Goal: Task Accomplishment & Management: Manage account settings

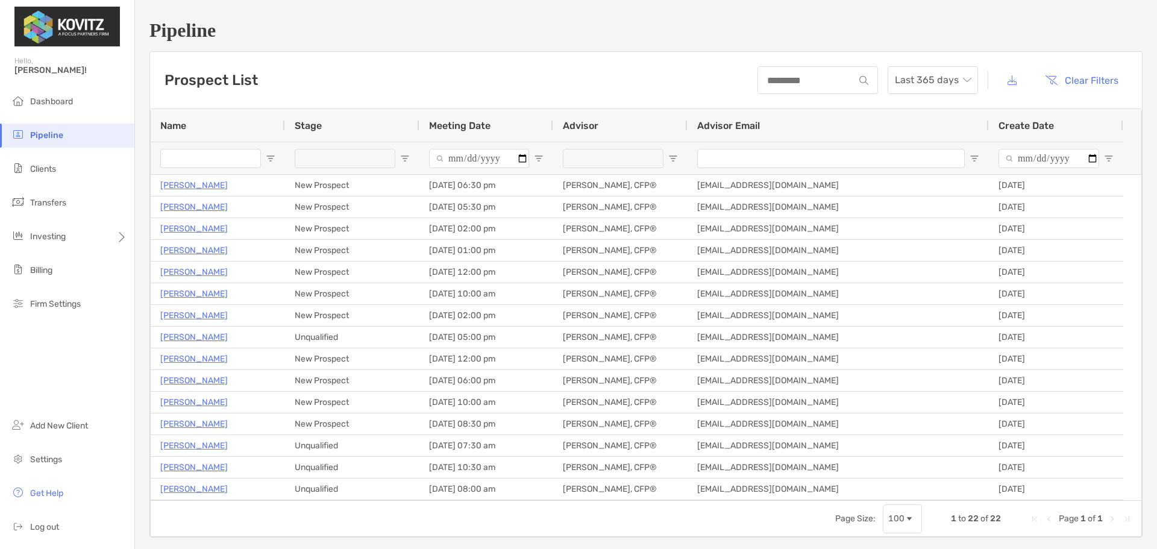
scroll to position [151, 0]
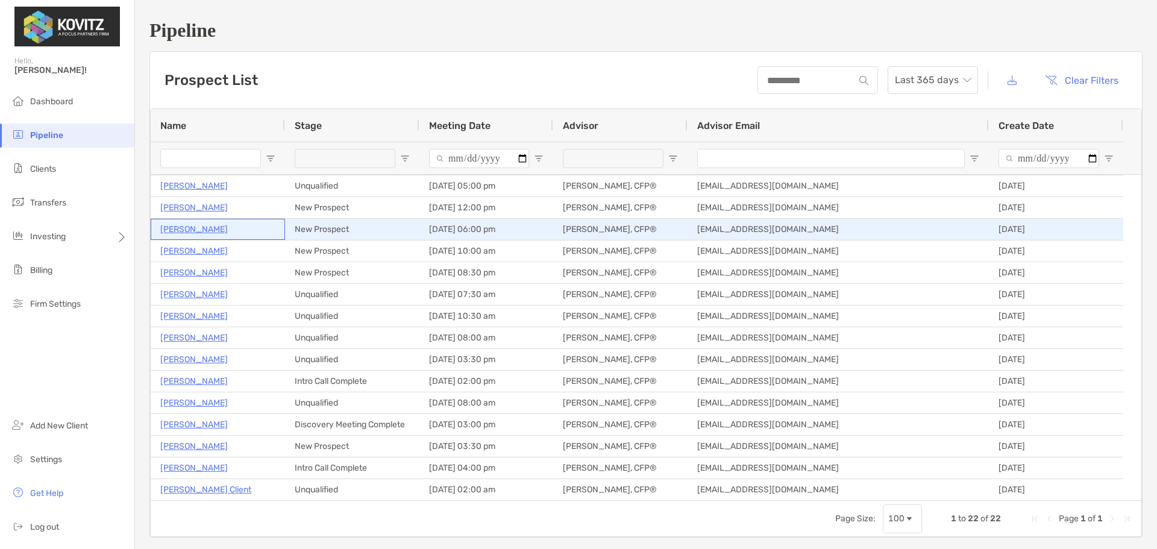
click at [195, 229] on p "[PERSON_NAME]" at bounding box center [193, 229] width 67 height 15
click at [197, 228] on p "[PERSON_NAME]" at bounding box center [193, 229] width 67 height 15
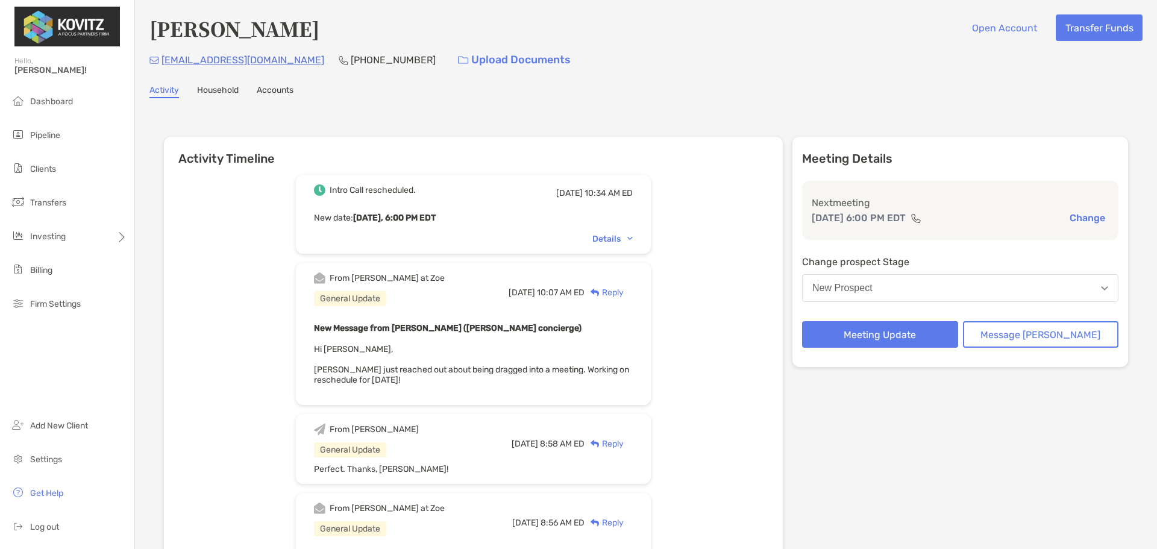
click at [281, 275] on div "Intro Call rescheduled. [DATE] 10:34 AM ED New date : [DATE], 6:00 PM EDT Detai…" at bounding box center [473, 488] width 619 height 645
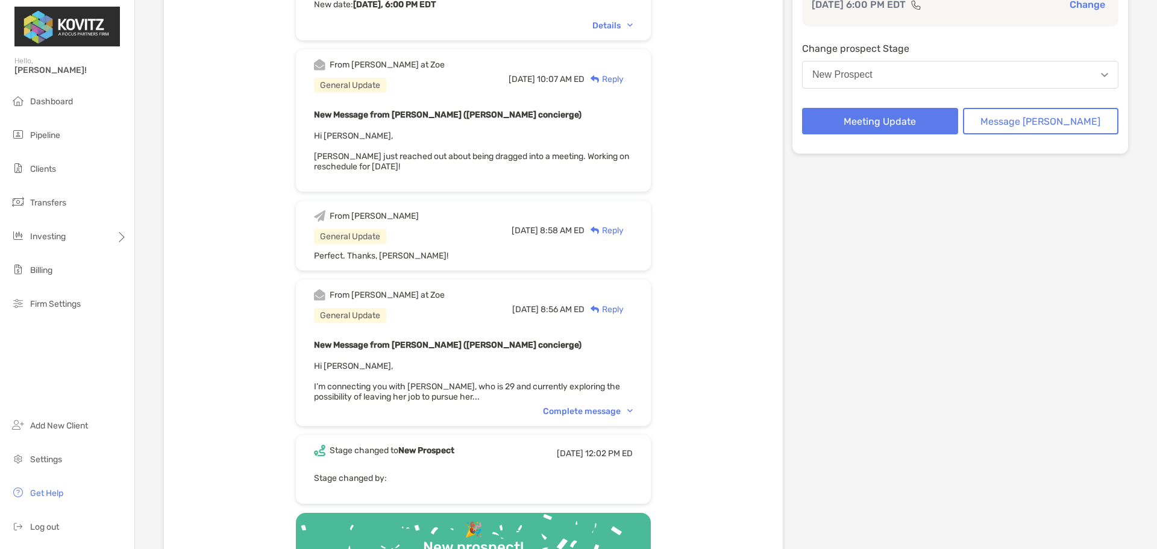
scroll to position [224, 0]
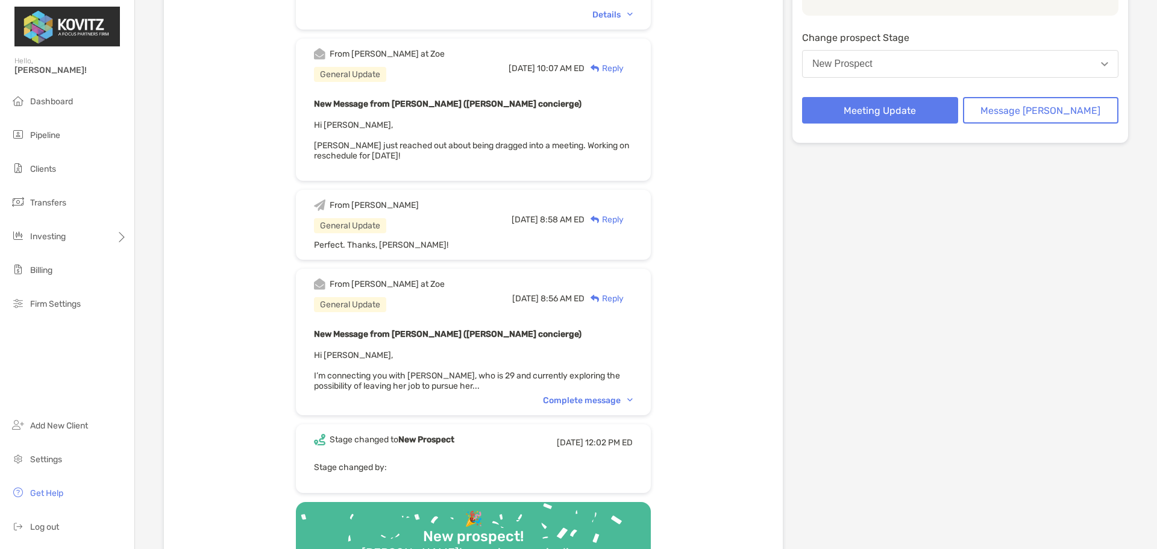
click at [568, 404] on div "Complete message" at bounding box center [588, 400] width 90 height 10
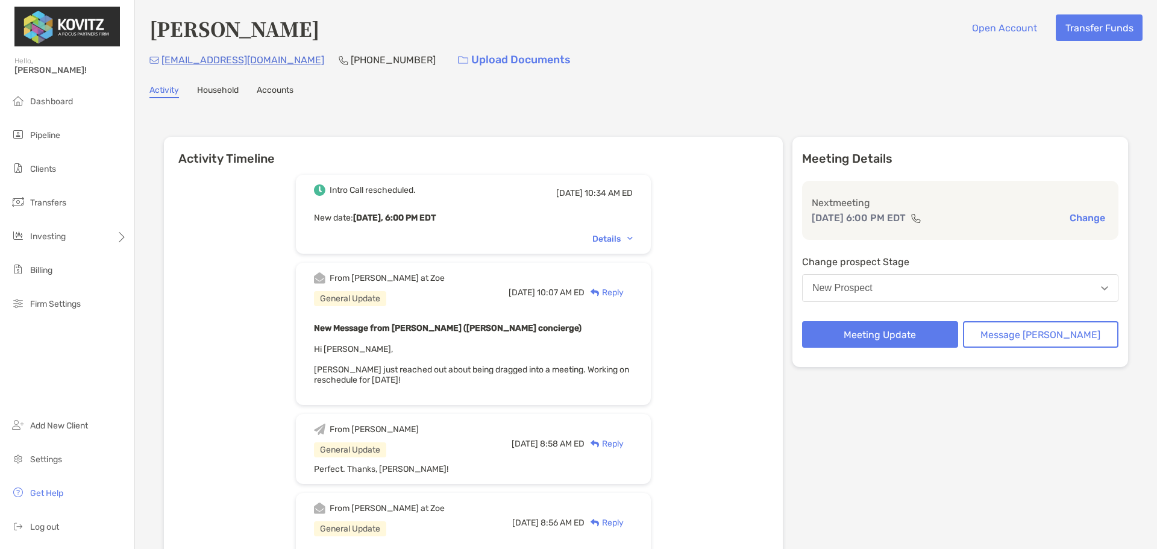
click at [236, 342] on div "Intro Call rescheduled. [DATE] 10:34 AM ED New date : [DATE], 6:00 PM EDT Detai…" at bounding box center [473, 488] width 619 height 645
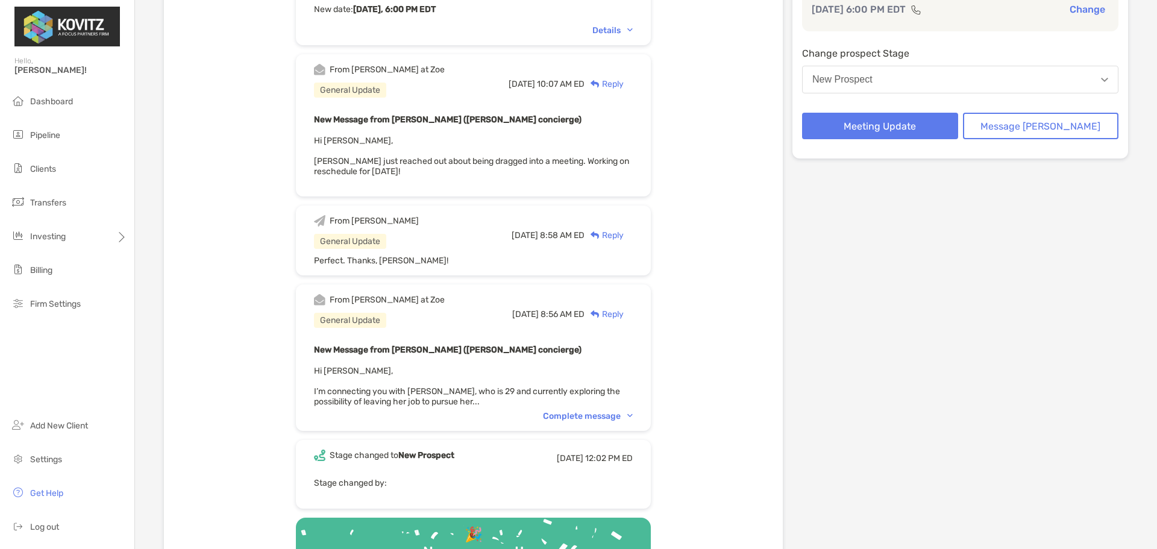
scroll to position [212, 0]
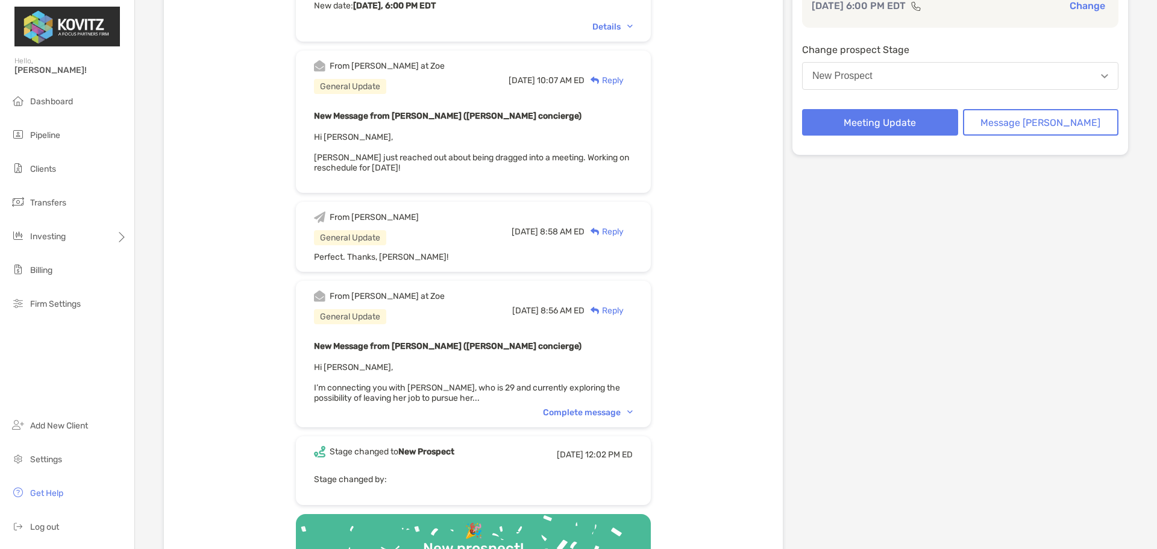
click at [578, 407] on div "Complete message" at bounding box center [588, 412] width 90 height 10
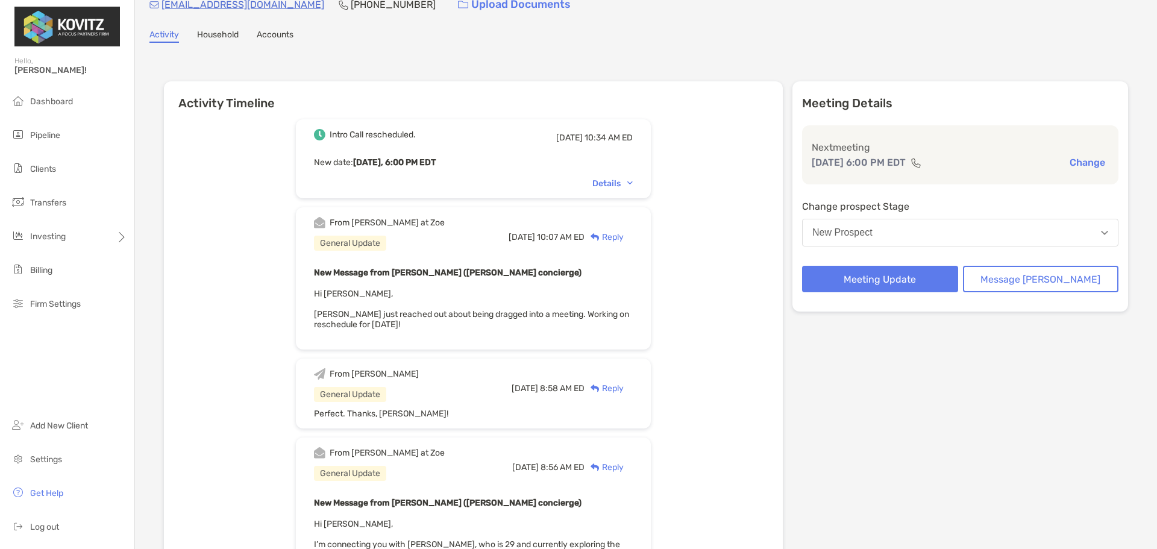
scroll to position [0, 0]
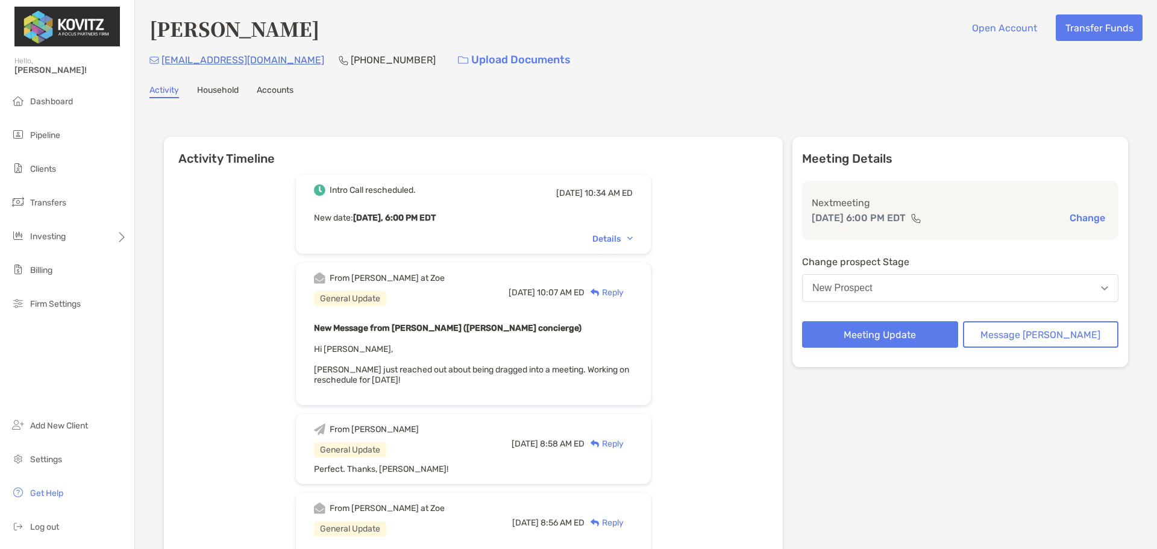
click at [867, 289] on div "New Prospect" at bounding box center [842, 288] width 60 height 11
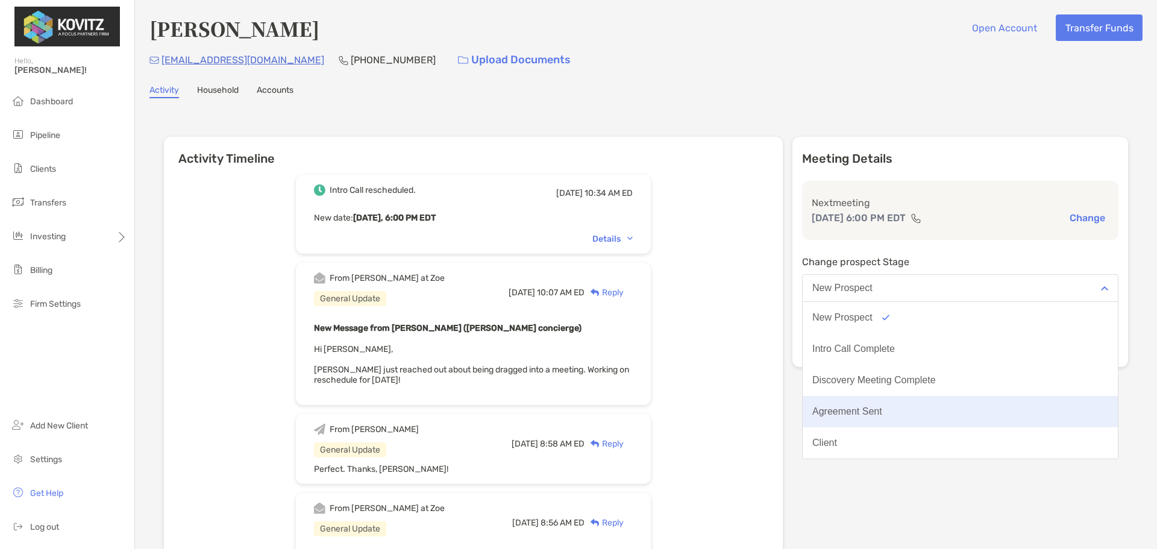
scroll to position [94, 0]
click at [861, 409] on div "Unqualified" at bounding box center [836, 411] width 48 height 11
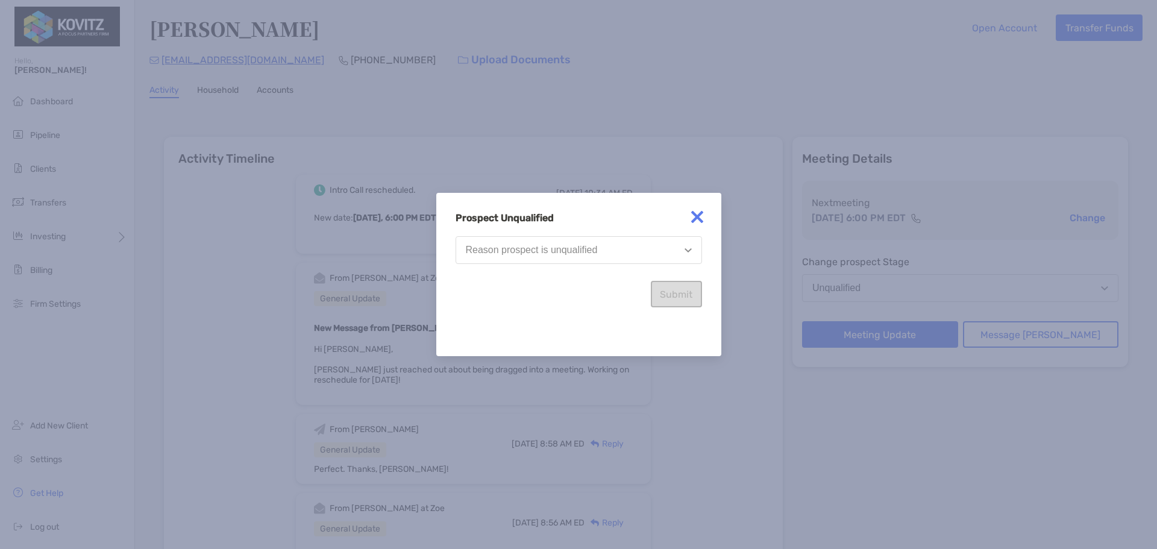
click at [633, 246] on button "Reason prospect is unqualified" at bounding box center [579, 250] width 246 height 28
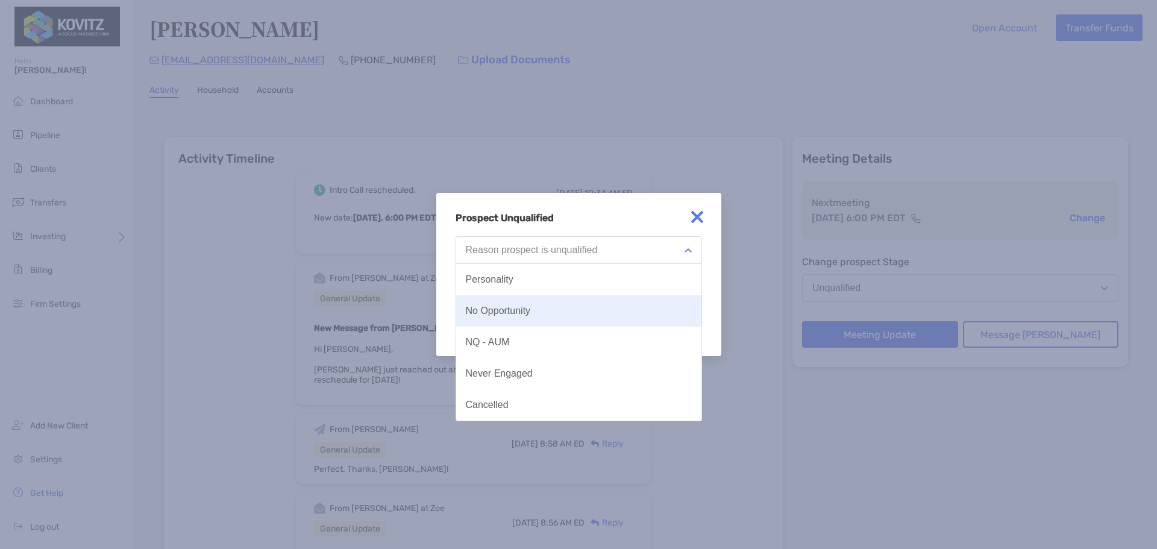
click at [547, 309] on button "No Opportunity" at bounding box center [578, 310] width 245 height 31
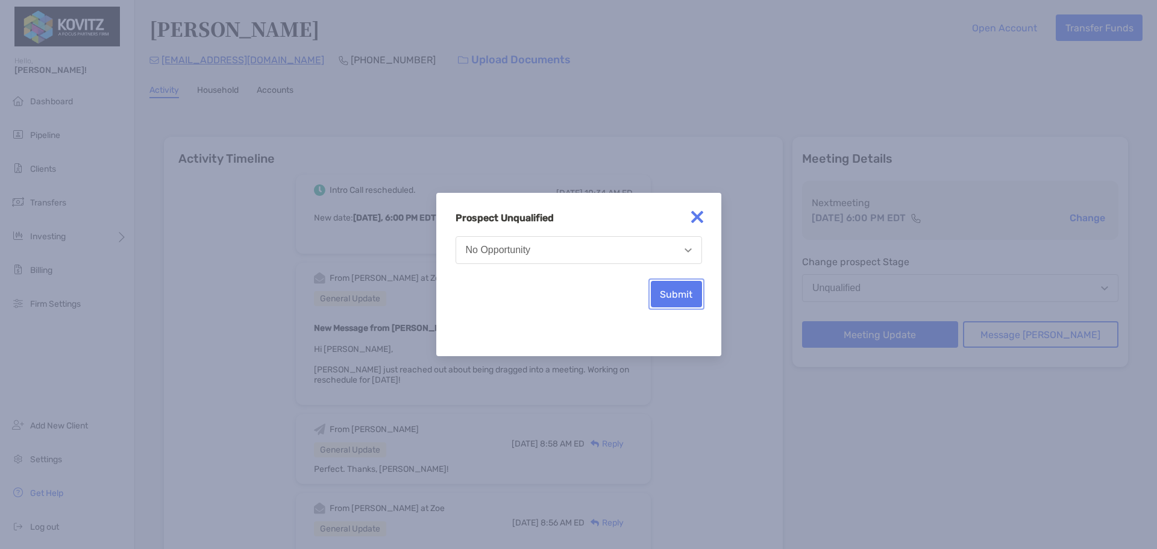
click at [661, 287] on button "Submit" at bounding box center [676, 294] width 51 height 27
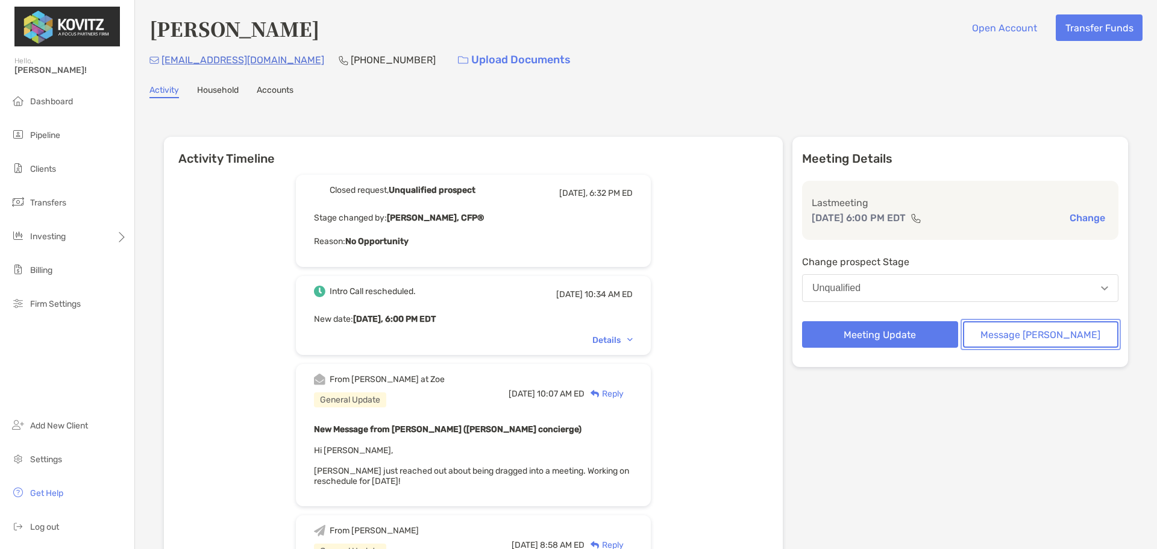
click at [1041, 330] on button "Message Zoe" at bounding box center [1041, 334] width 156 height 27
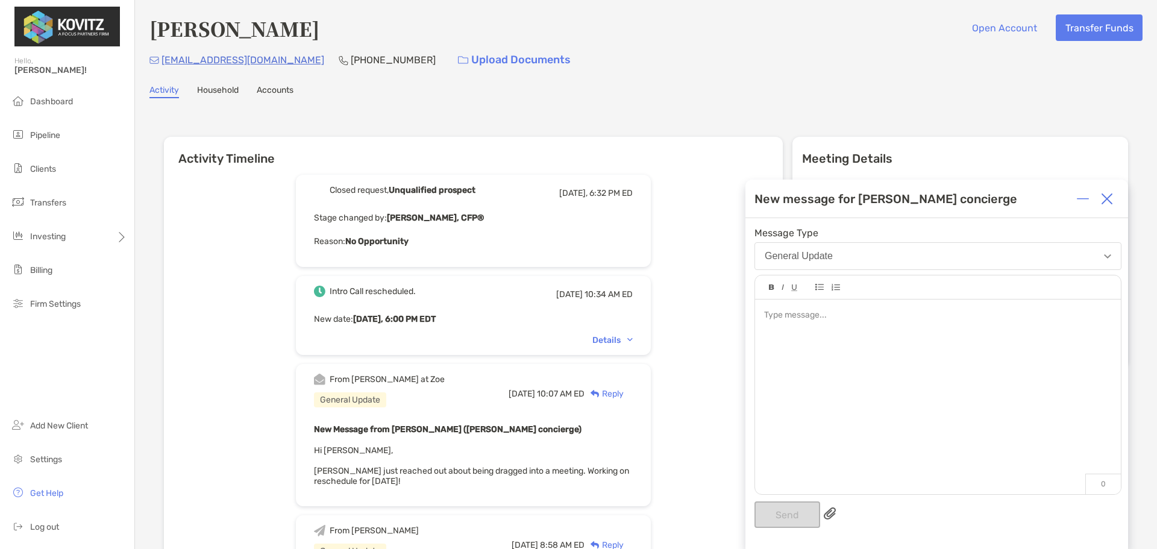
click at [827, 335] on div at bounding box center [938, 391] width 366 height 183
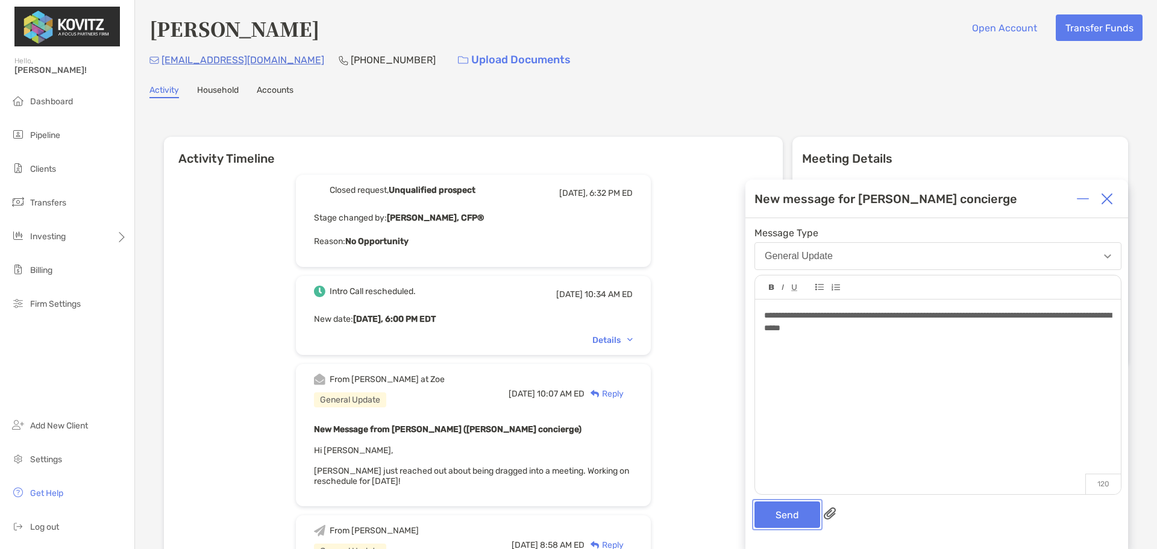
click at [786, 521] on button "Send" at bounding box center [788, 514] width 66 height 27
